Goal: Navigation & Orientation: Find specific page/section

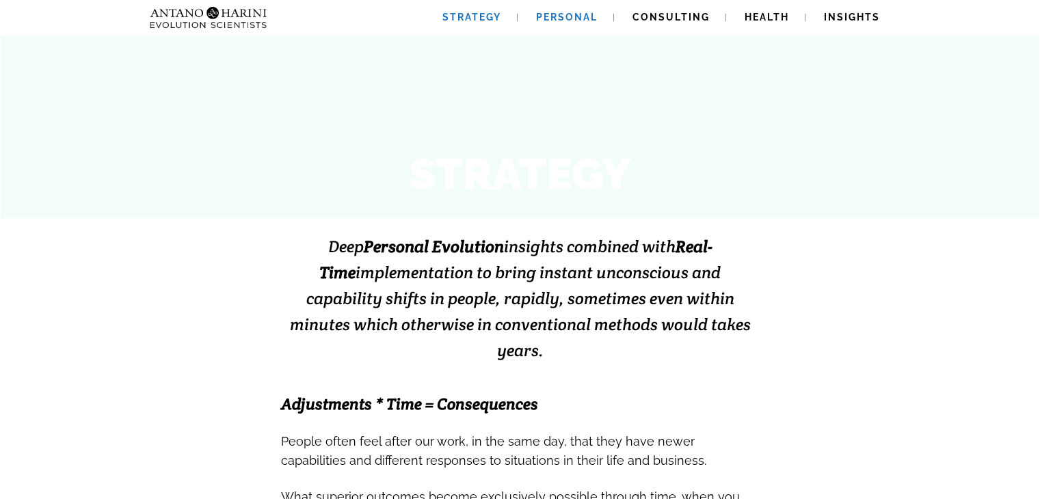
click at [595, 5] on link "Personal" at bounding box center [566, 17] width 94 height 35
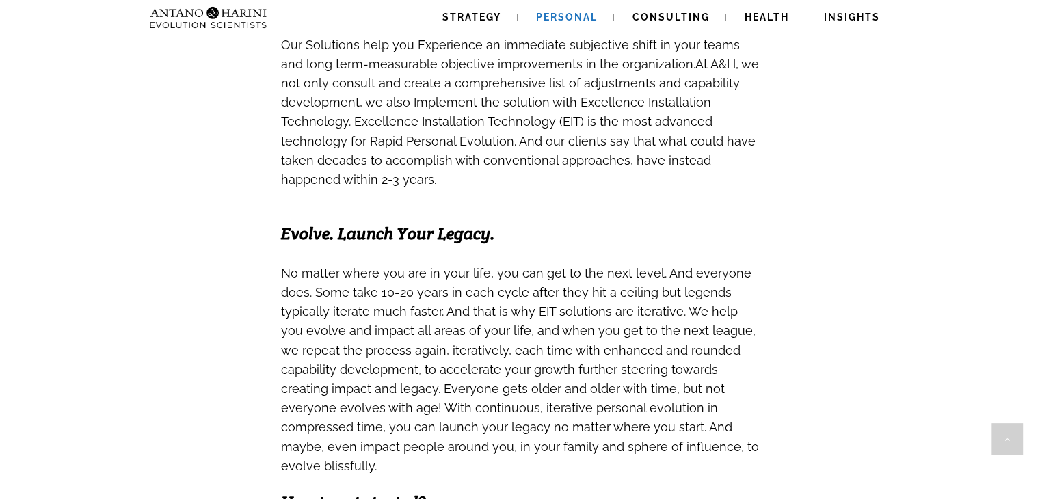
scroll to position [1267, 0]
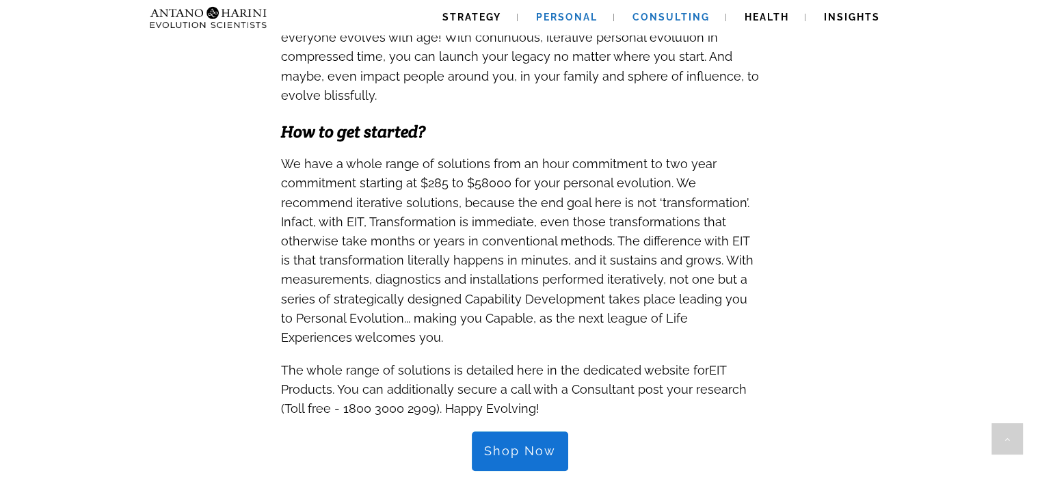
click at [666, 15] on span "Consulting" at bounding box center [670, 17] width 77 height 11
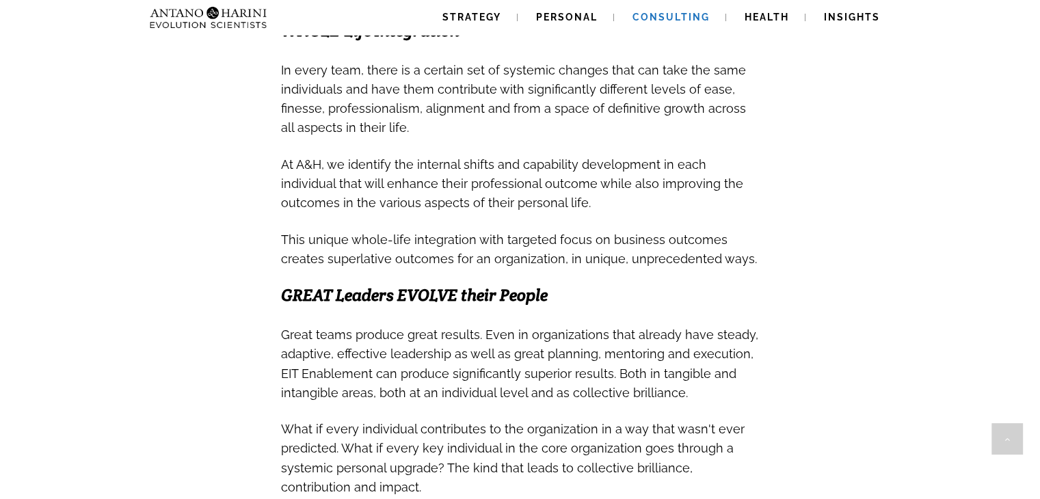
scroll to position [748, 0]
